Goal: Task Accomplishment & Management: Use online tool/utility

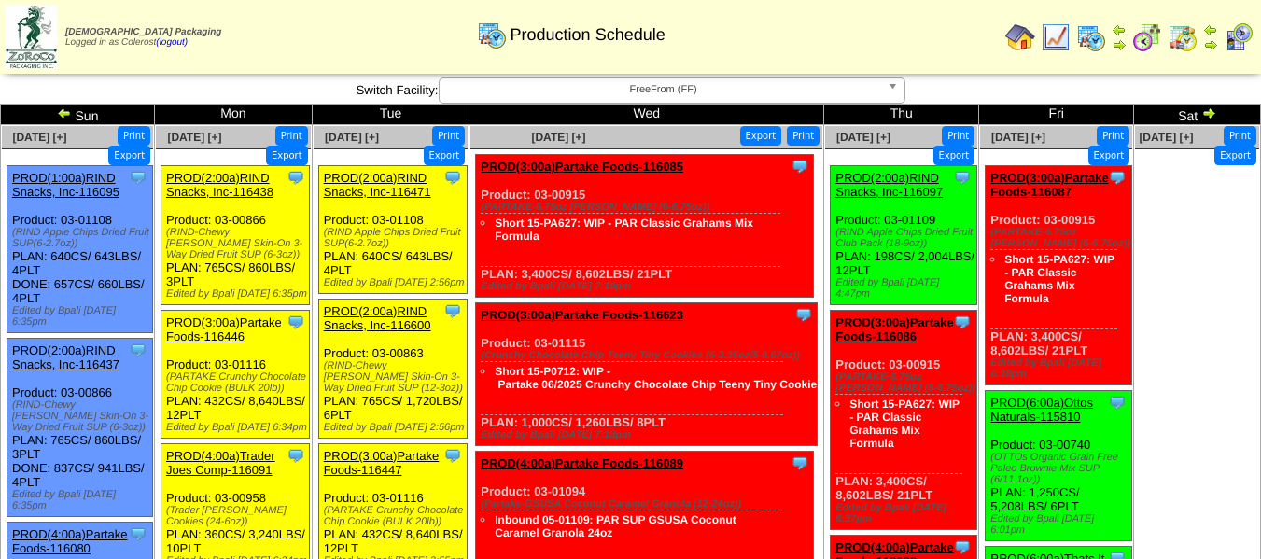
click at [62, 115] on img at bounding box center [64, 112] width 15 height 15
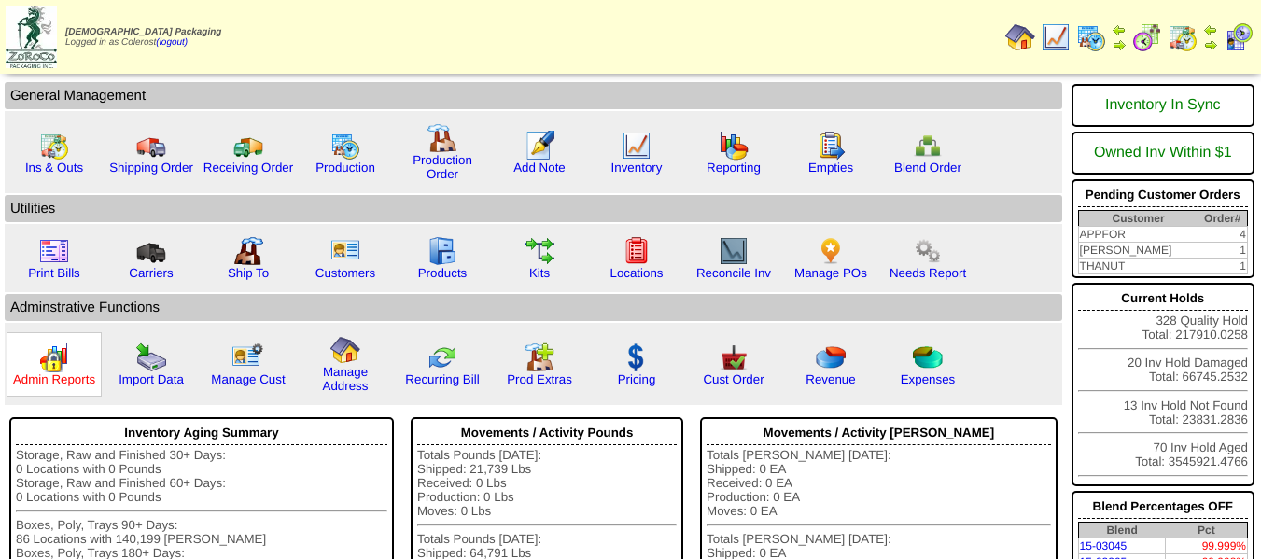
click at [62, 377] on link "Admin Reports" at bounding box center [54, 380] width 82 height 14
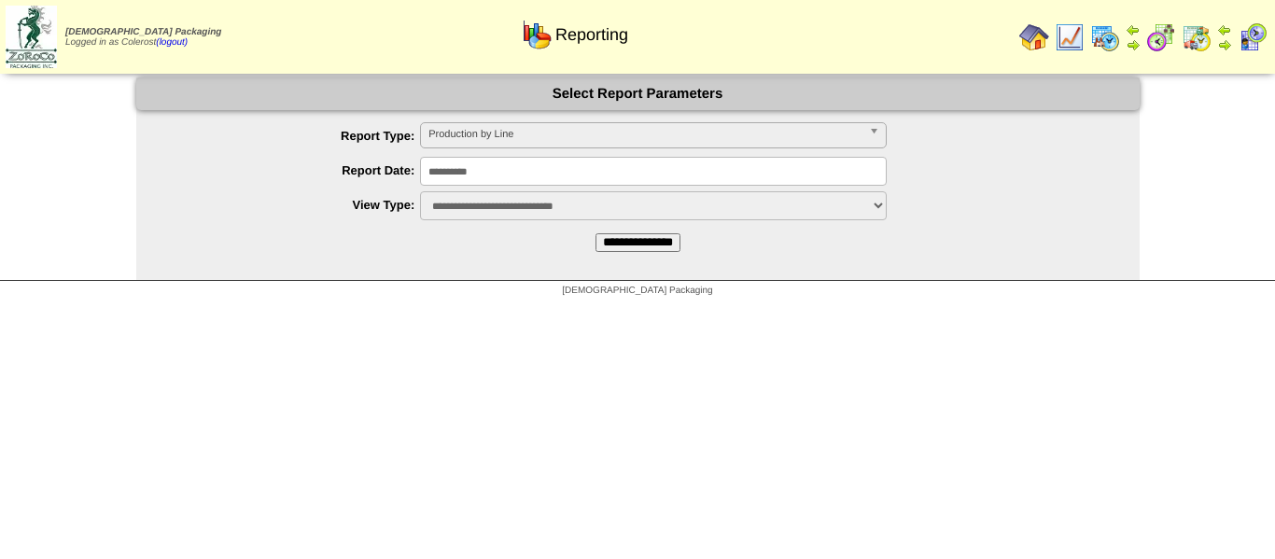
click at [472, 140] on span "Production by Line" at bounding box center [645, 134] width 433 height 22
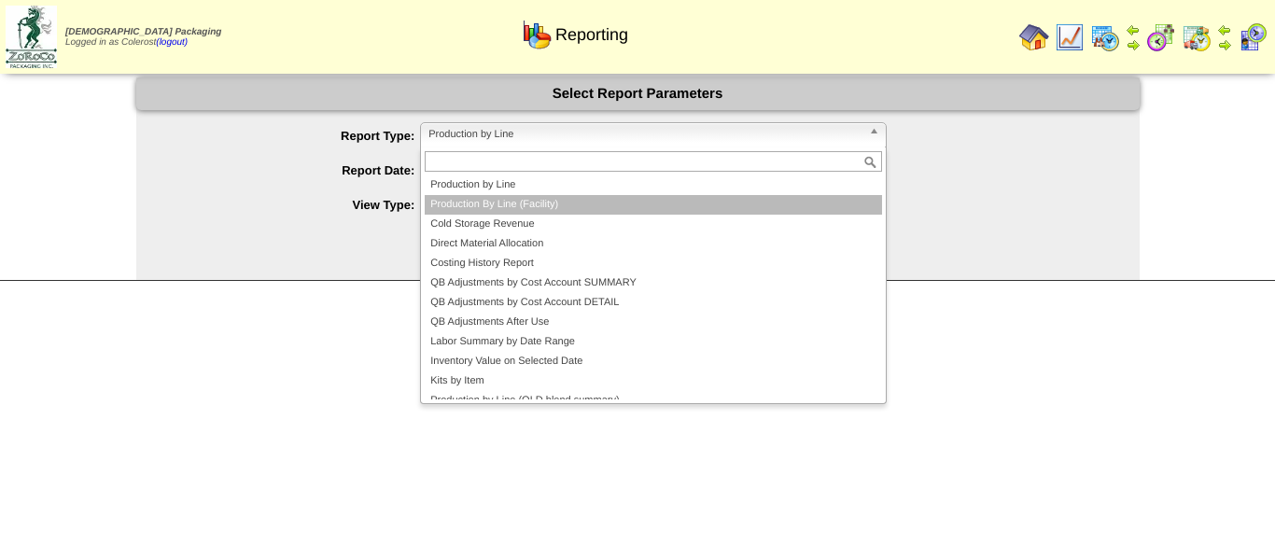
click at [461, 196] on li "Production By Line (Facility)" at bounding box center [653, 205] width 457 height 20
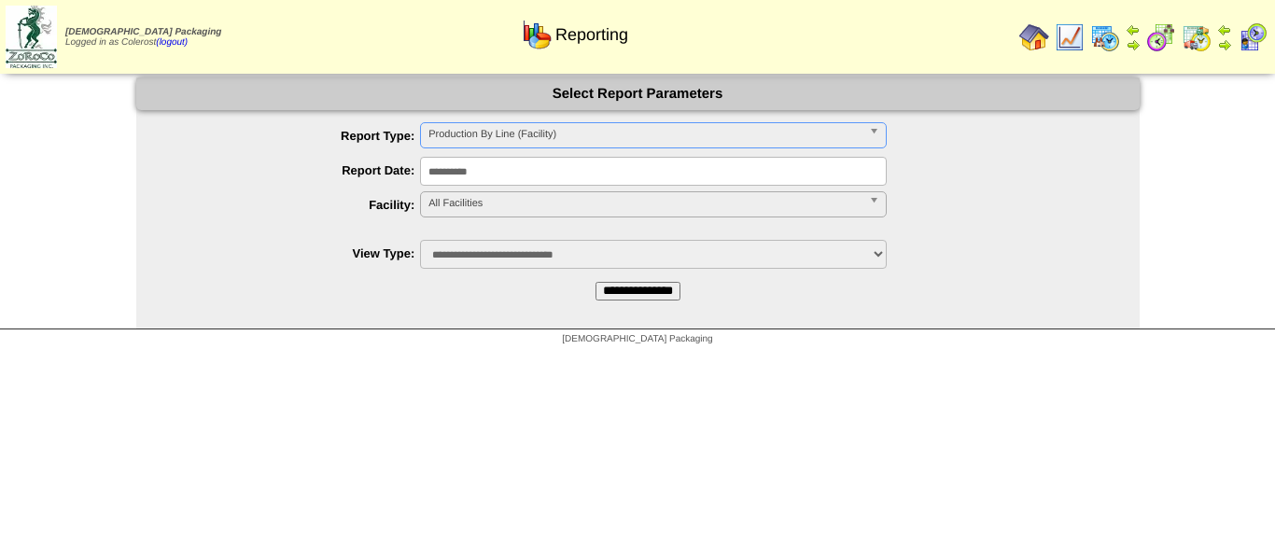
click at [461, 196] on span "All Facilities" at bounding box center [645, 203] width 433 height 22
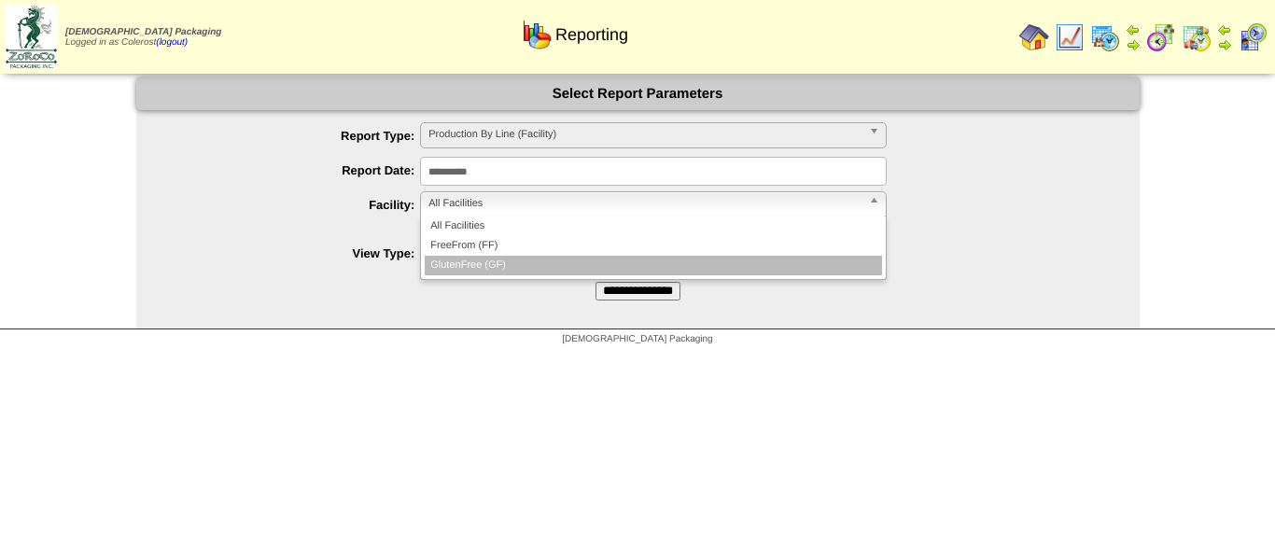
click at [464, 263] on li "GlutenFree (GF)" at bounding box center [653, 266] width 457 height 20
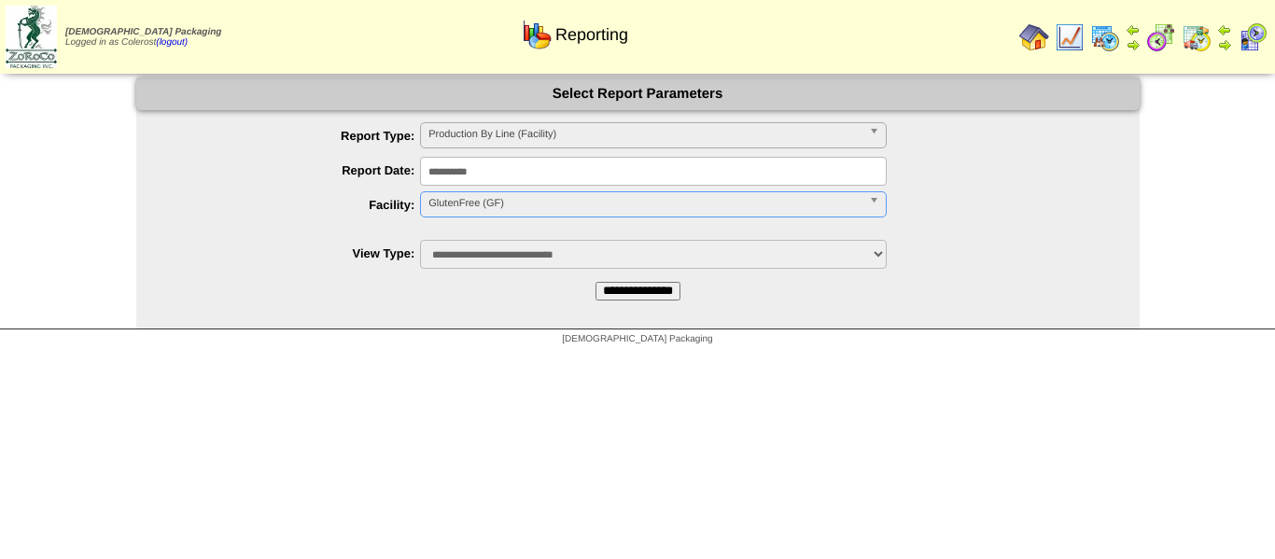
click at [622, 285] on input "**********" at bounding box center [638, 291] width 85 height 19
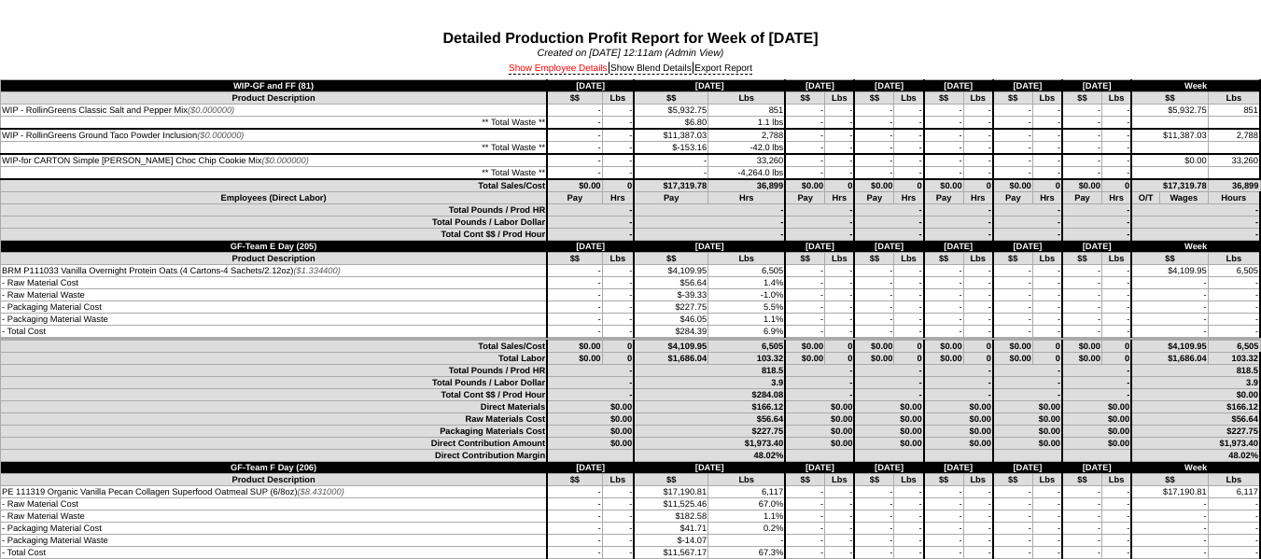
click at [584, 69] on link "Show Employee Details" at bounding box center [558, 68] width 99 height 11
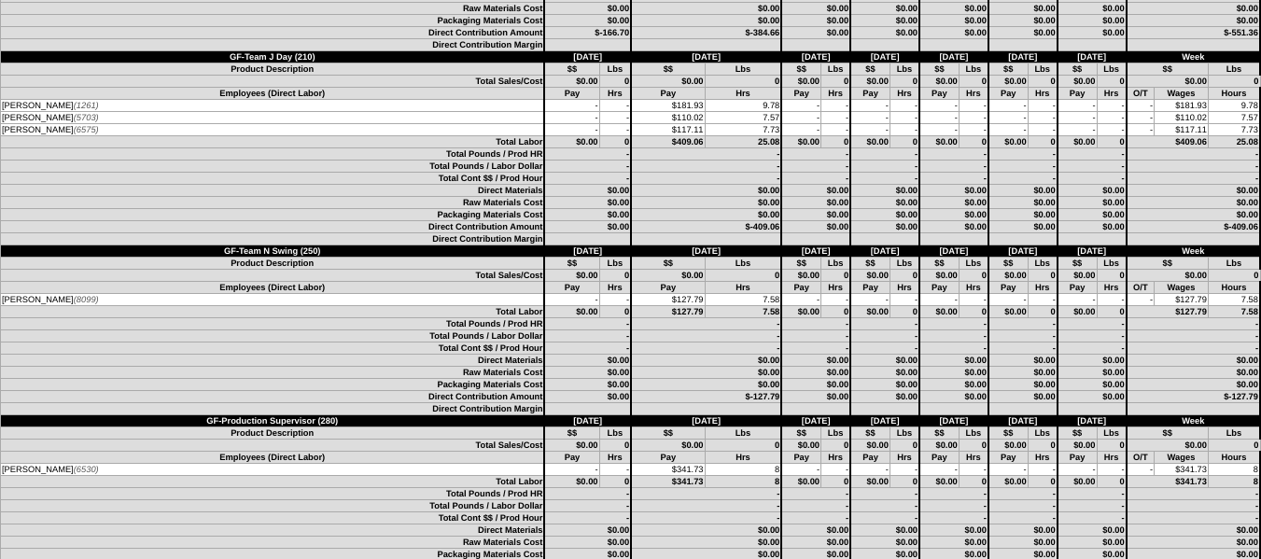
scroll to position [2334, 0]
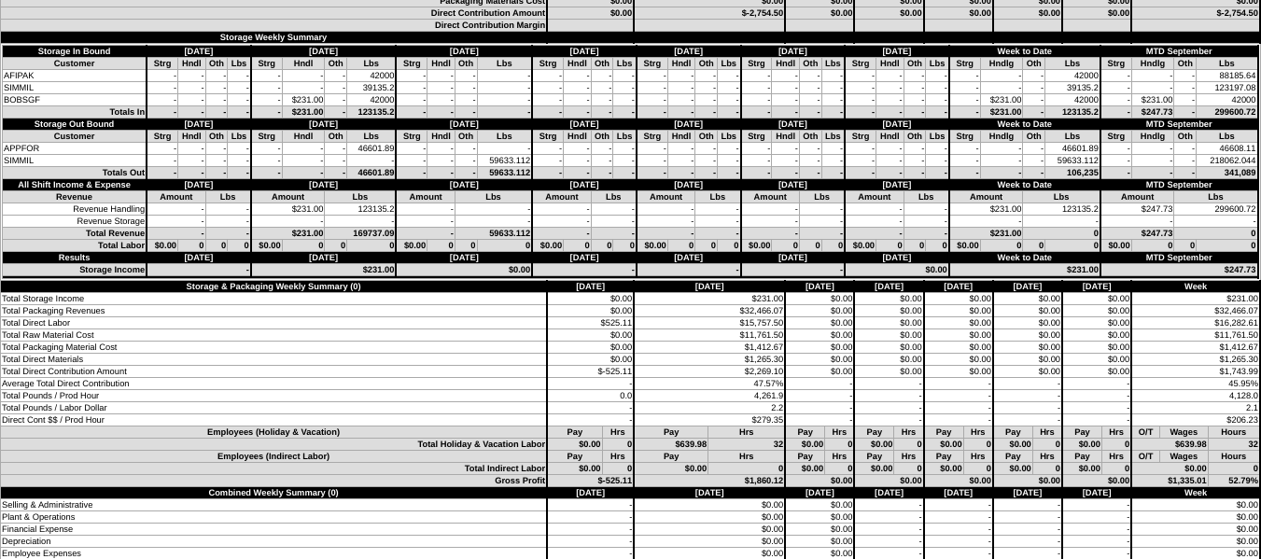
scroll to position [2334, 0]
